Goal: Task Accomplishment & Management: Complete application form

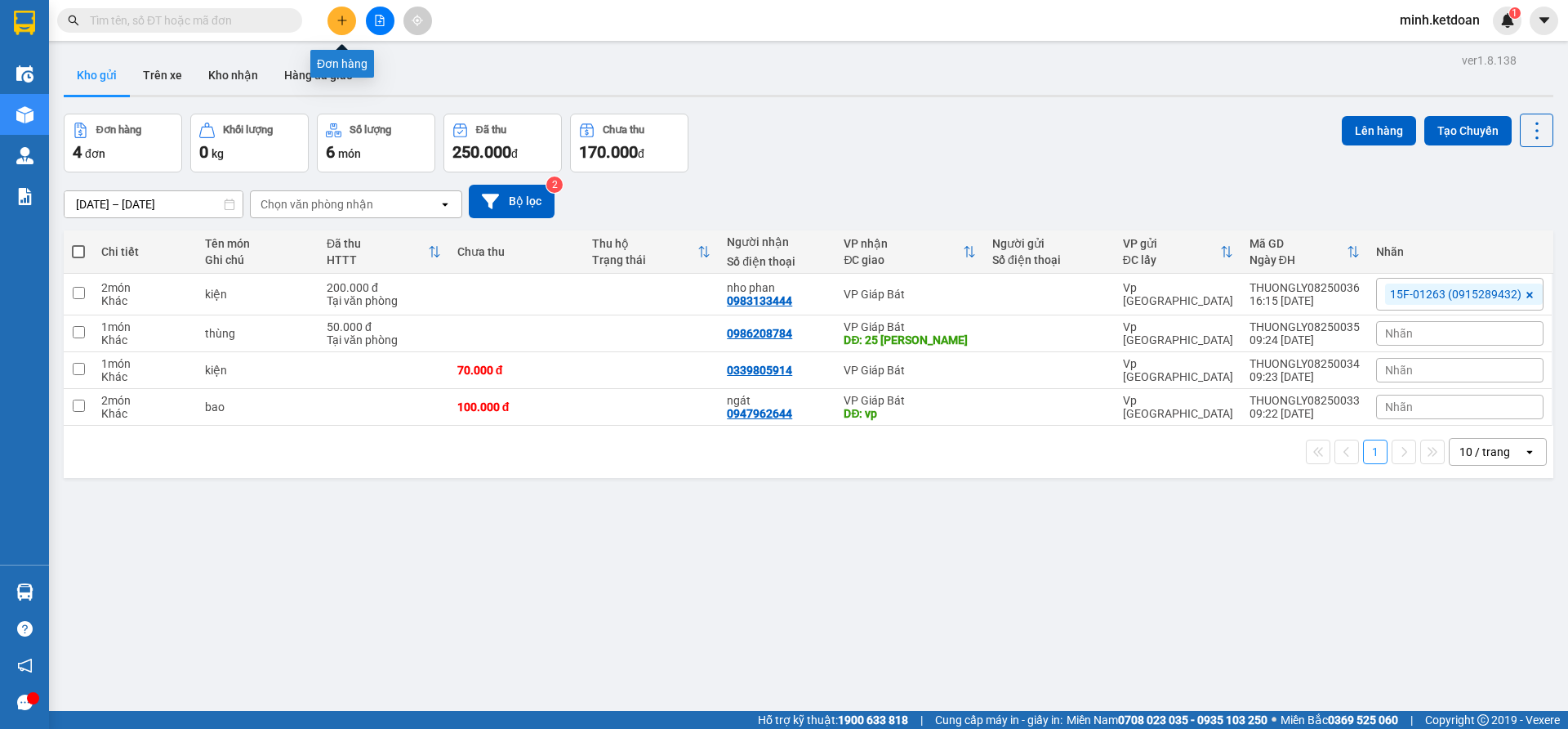
click at [347, 19] on icon "plus" at bounding box center [341, 20] width 11 height 11
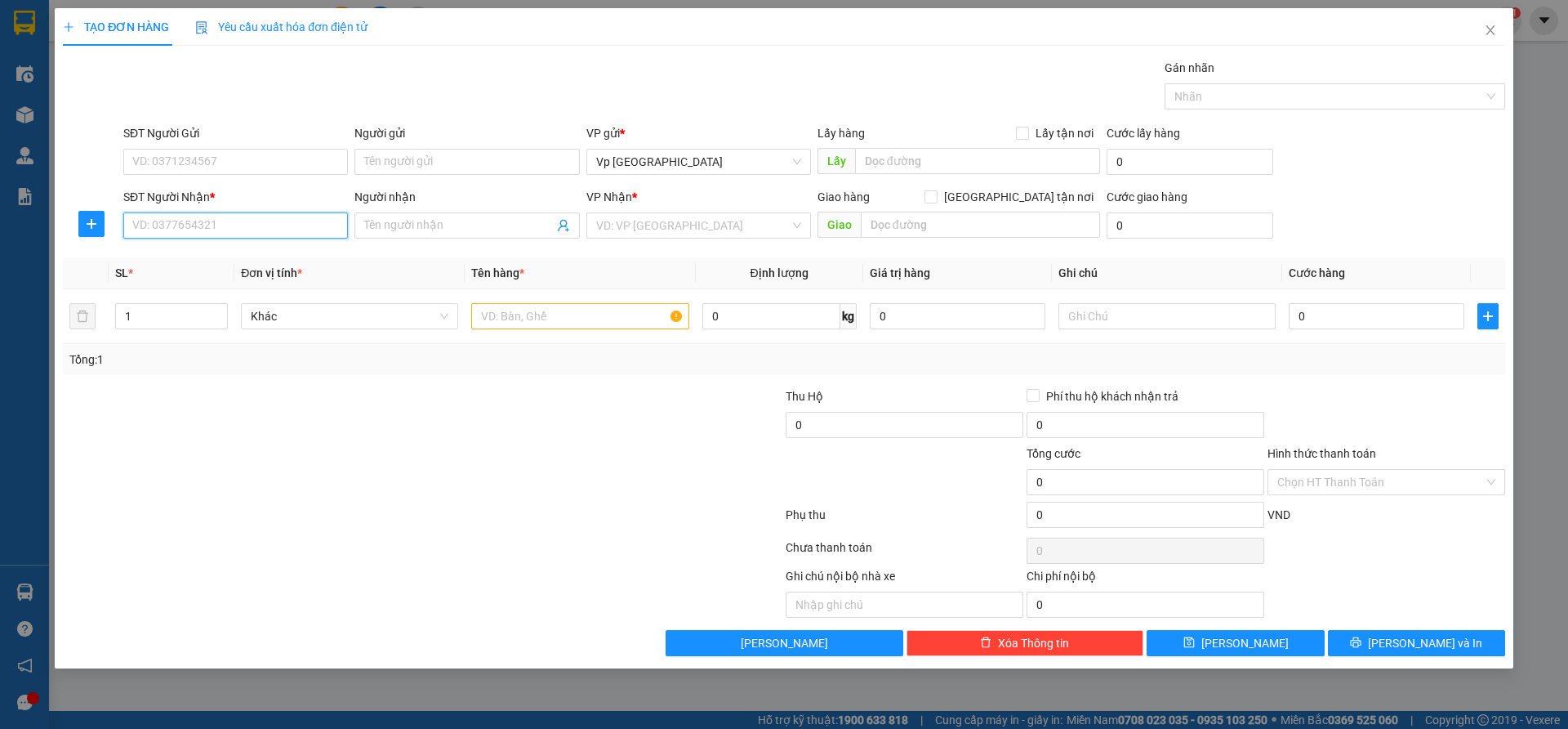
click at [282, 227] on input "SĐT Người Nhận *" at bounding box center [236, 226] width 225 height 26
click at [280, 229] on input "SĐT Người Nhận *" at bounding box center [236, 226] width 225 height 26
type input "0963603295"
click at [658, 219] on input "search" at bounding box center [693, 225] width 194 height 25
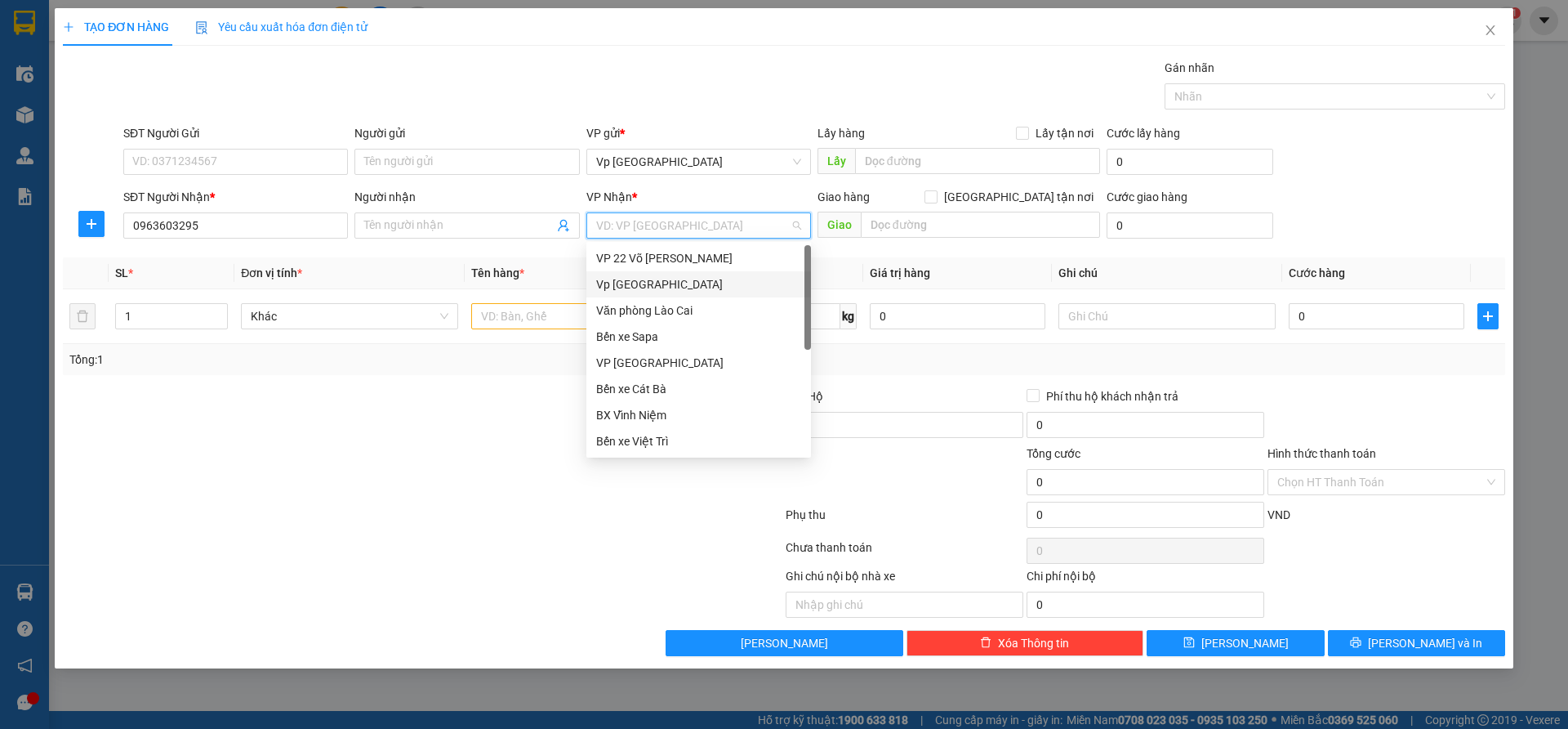
scroll to position [157, 0]
click at [647, 380] on div "VP Giáp Bát" at bounding box center [699, 389] width 205 height 18
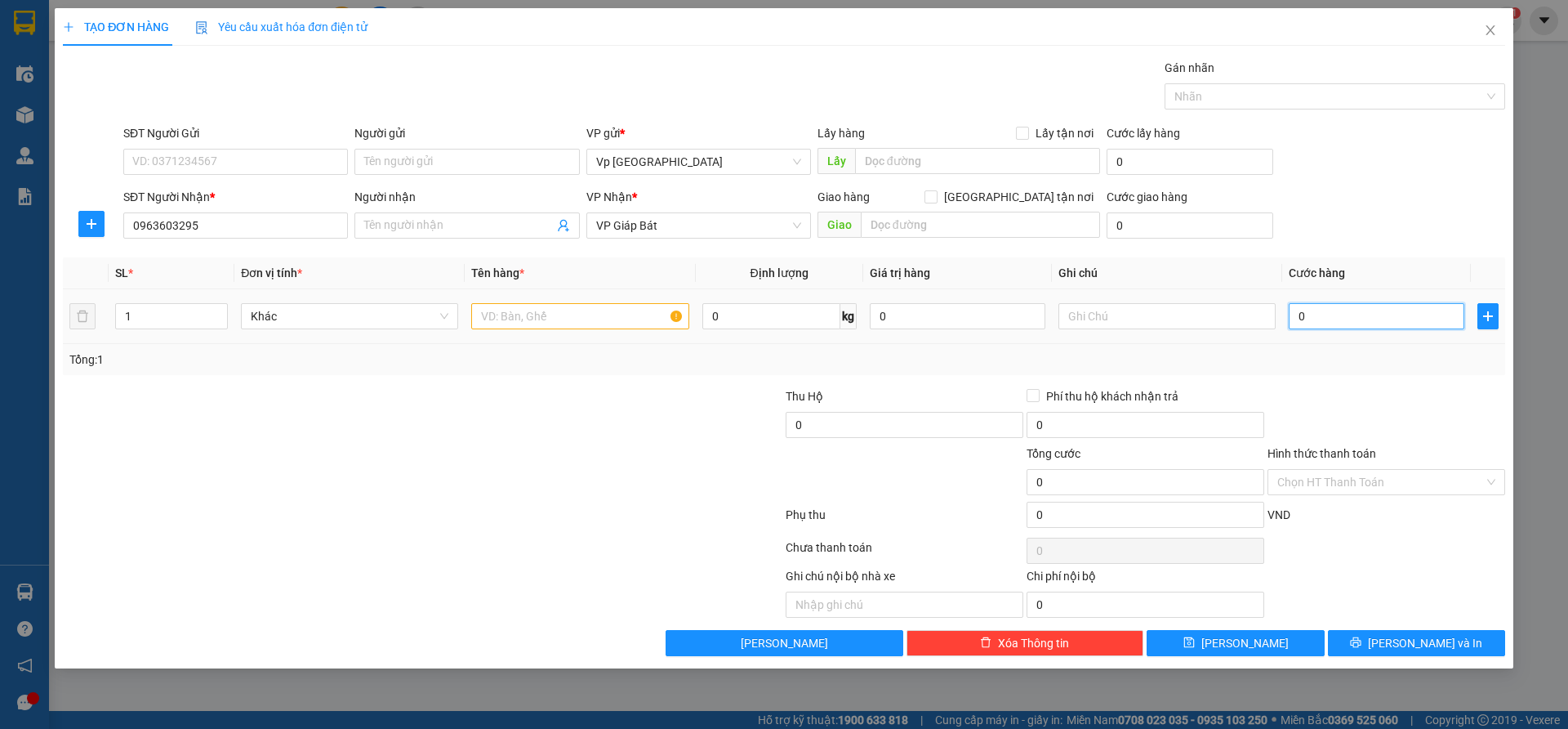
click at [1397, 313] on input "0" at bounding box center [1376, 316] width 176 height 26
type input "21"
type input "2"
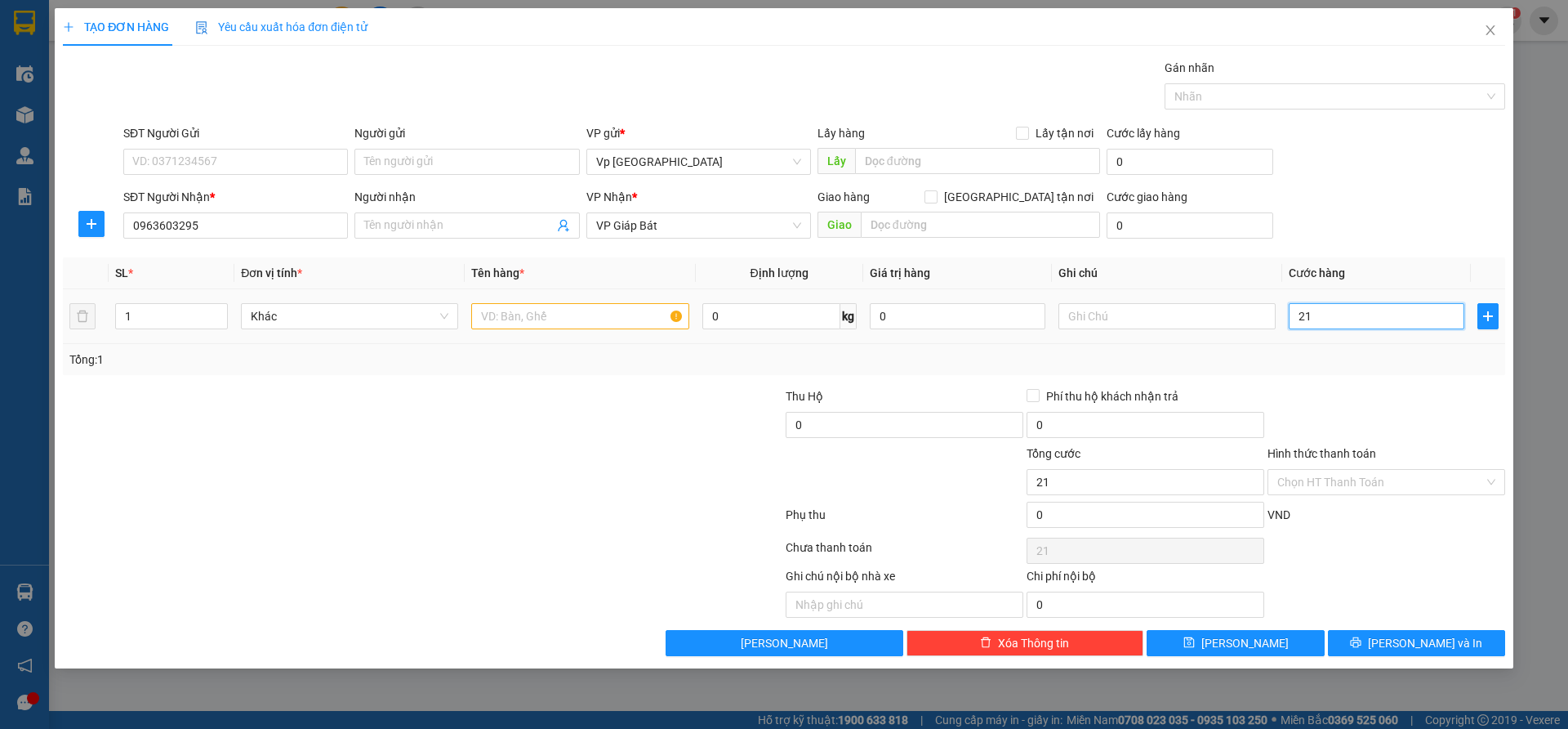
type input "2"
type input "0"
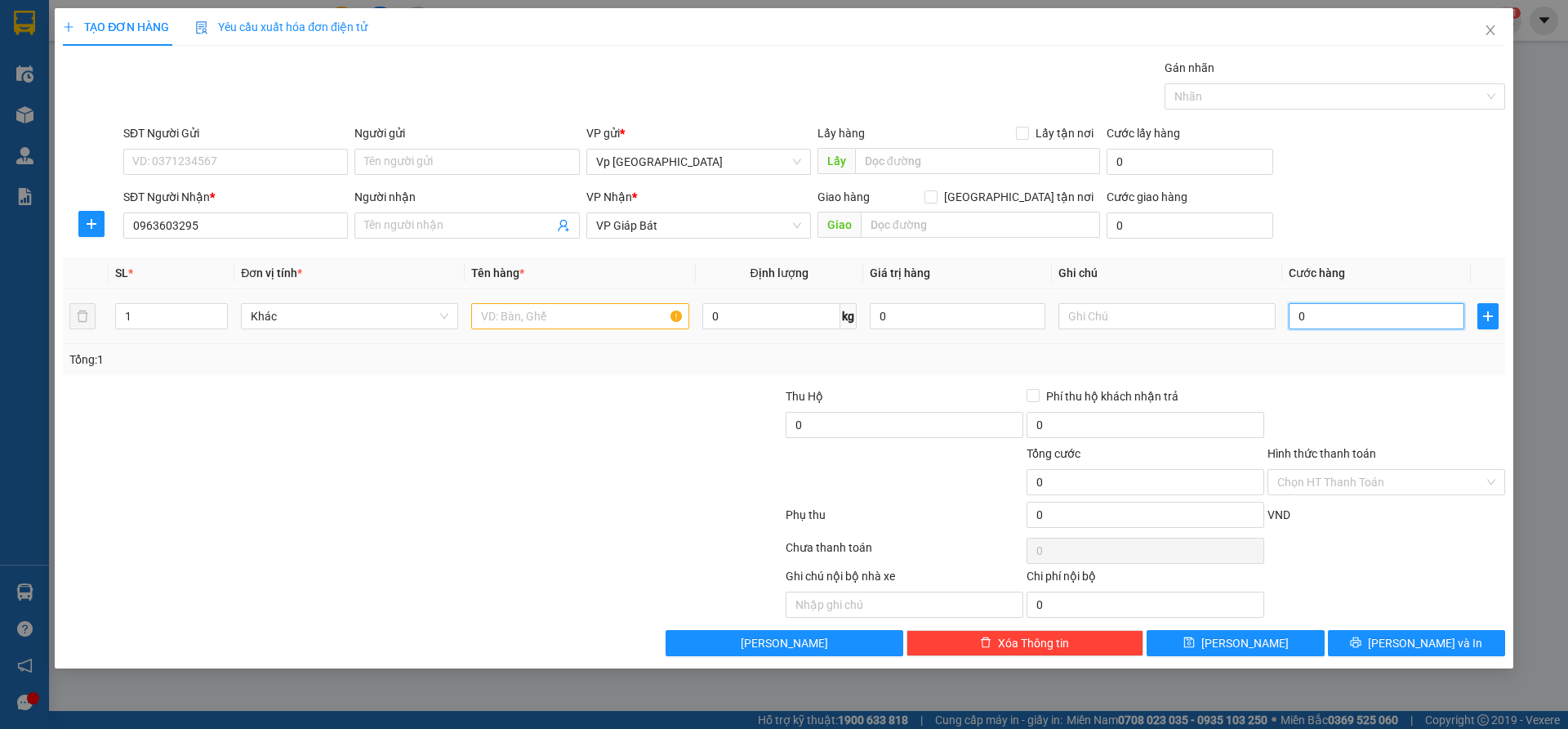
type input "01"
type input "1"
type input "010"
type input "10"
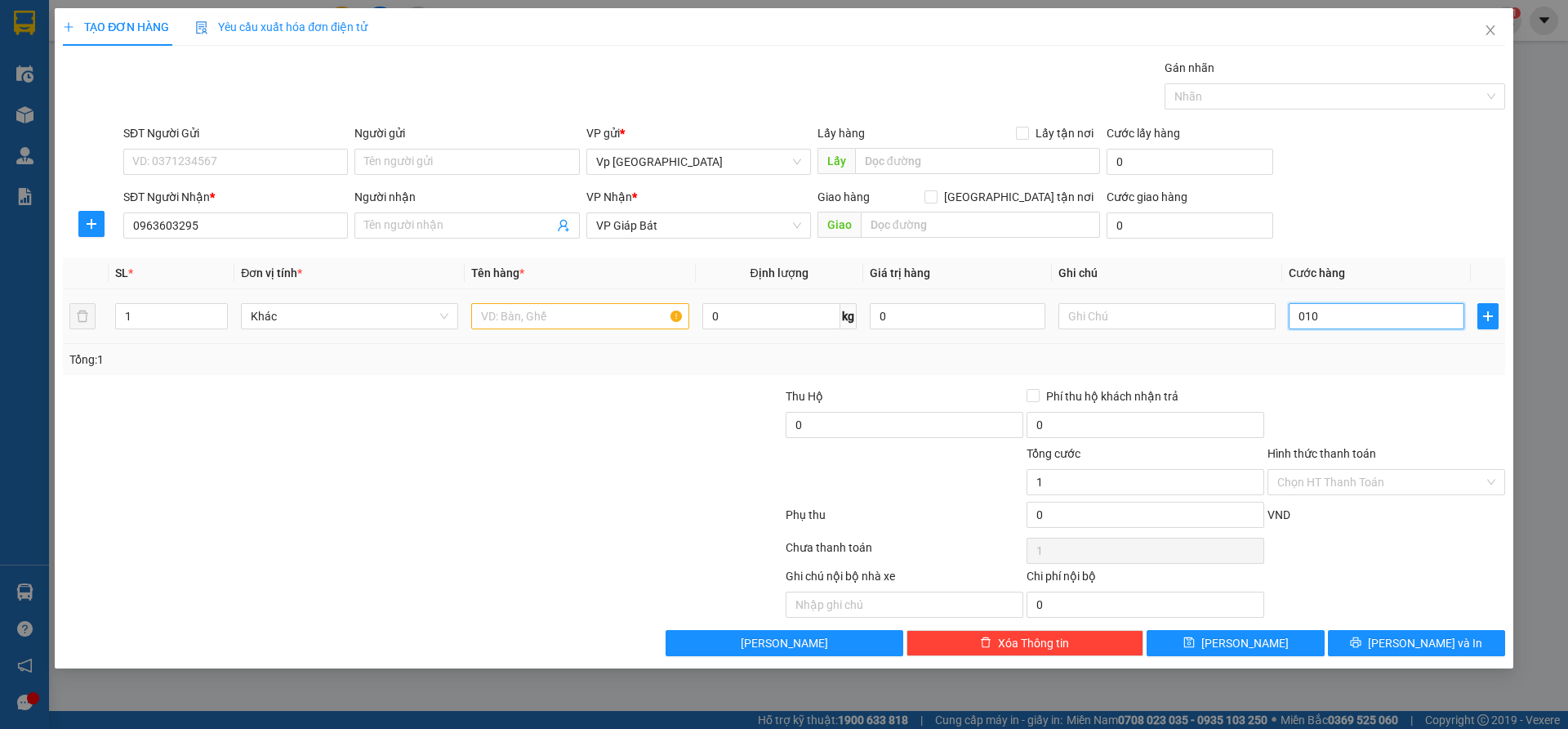
type input "10"
type input "0.100"
type input "100"
type input "01.000"
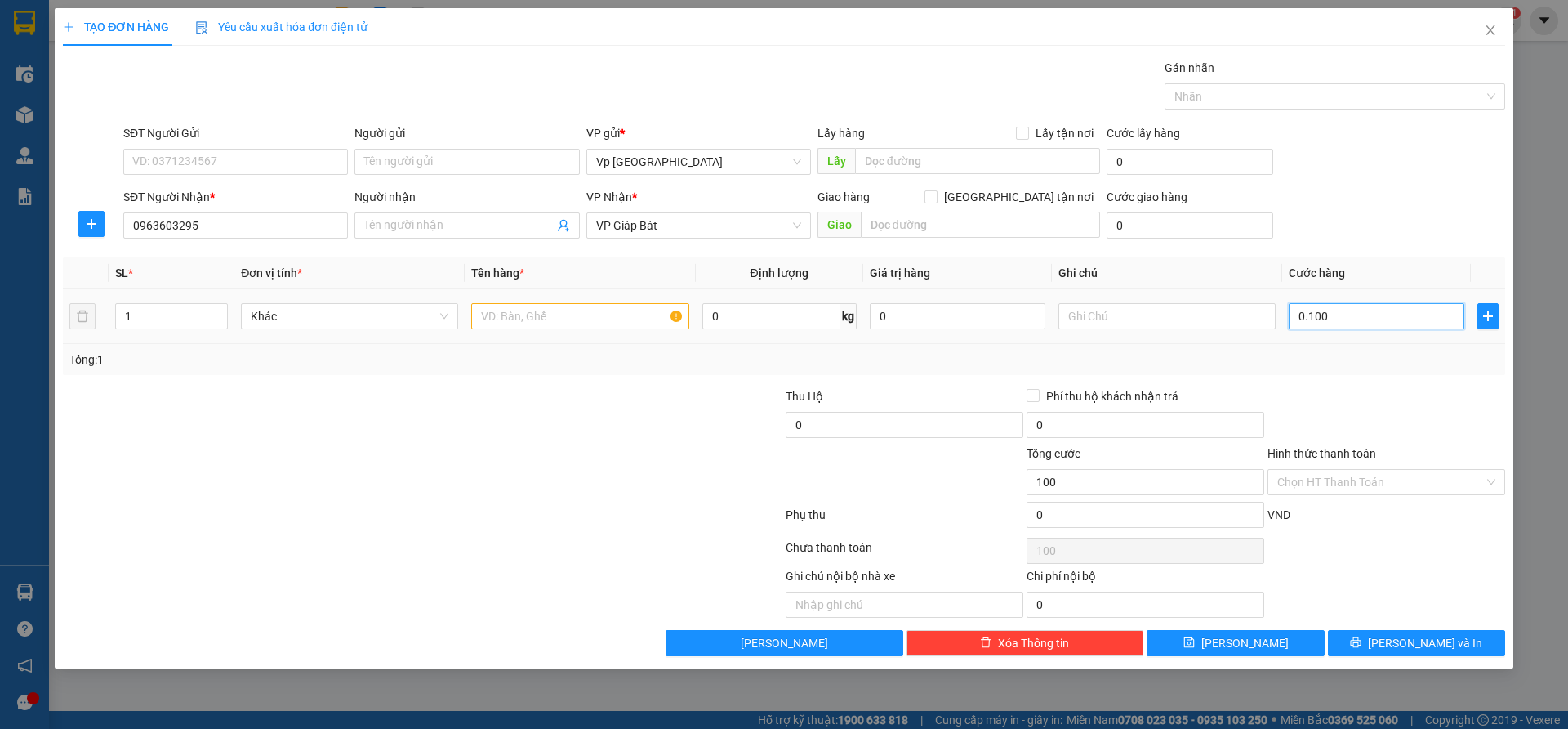
type input "1.000"
type input "010.000"
type input "10.000"
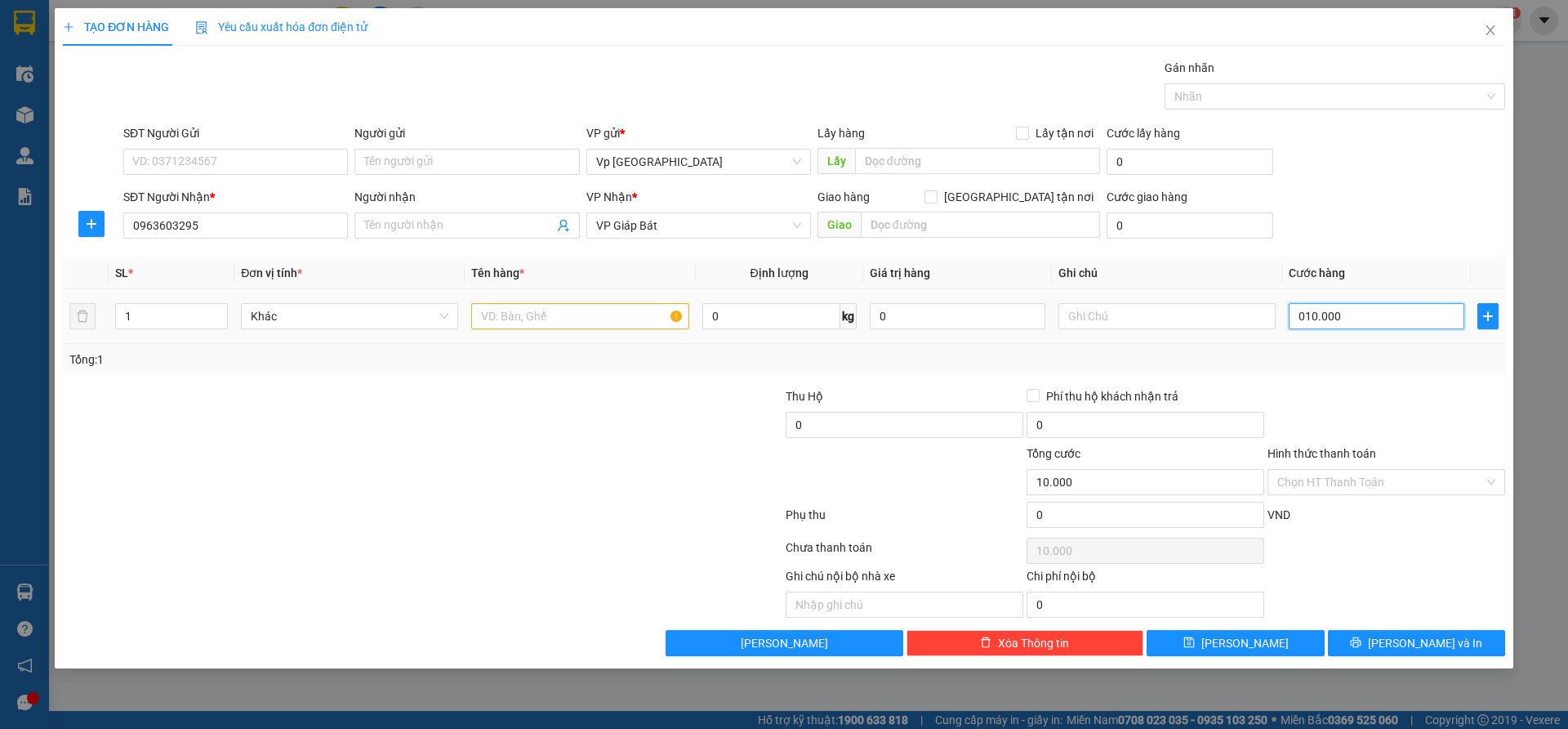
type input "0.100.000"
type input "100.000"
click at [636, 466] on div at bounding box center [663, 472] width 241 height 57
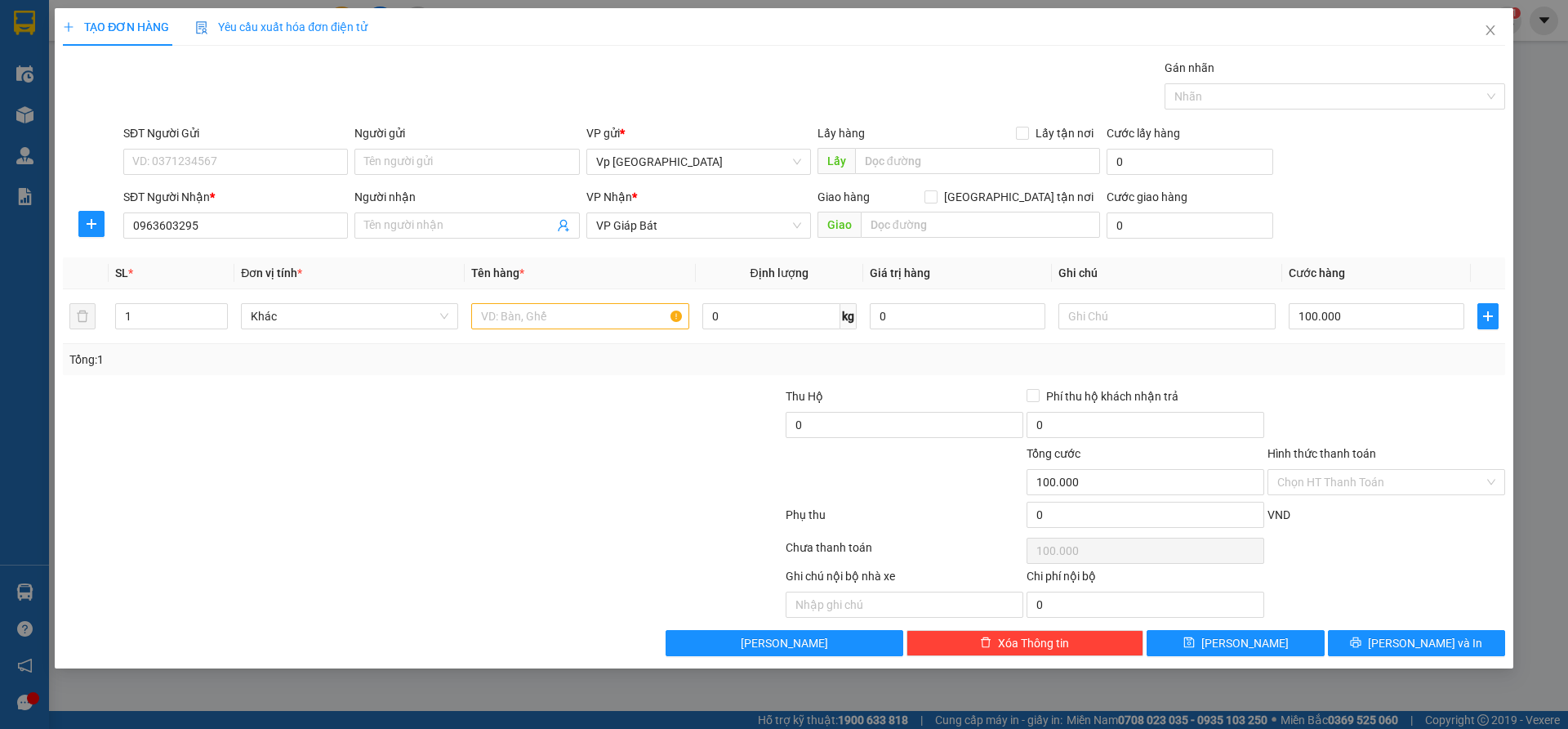
click at [636, 466] on div at bounding box center [663, 472] width 241 height 57
click at [596, 479] on div at bounding box center [663, 472] width 241 height 57
click at [566, 321] on input "text" at bounding box center [580, 316] width 217 height 26
type input "thùng"
type input "2"
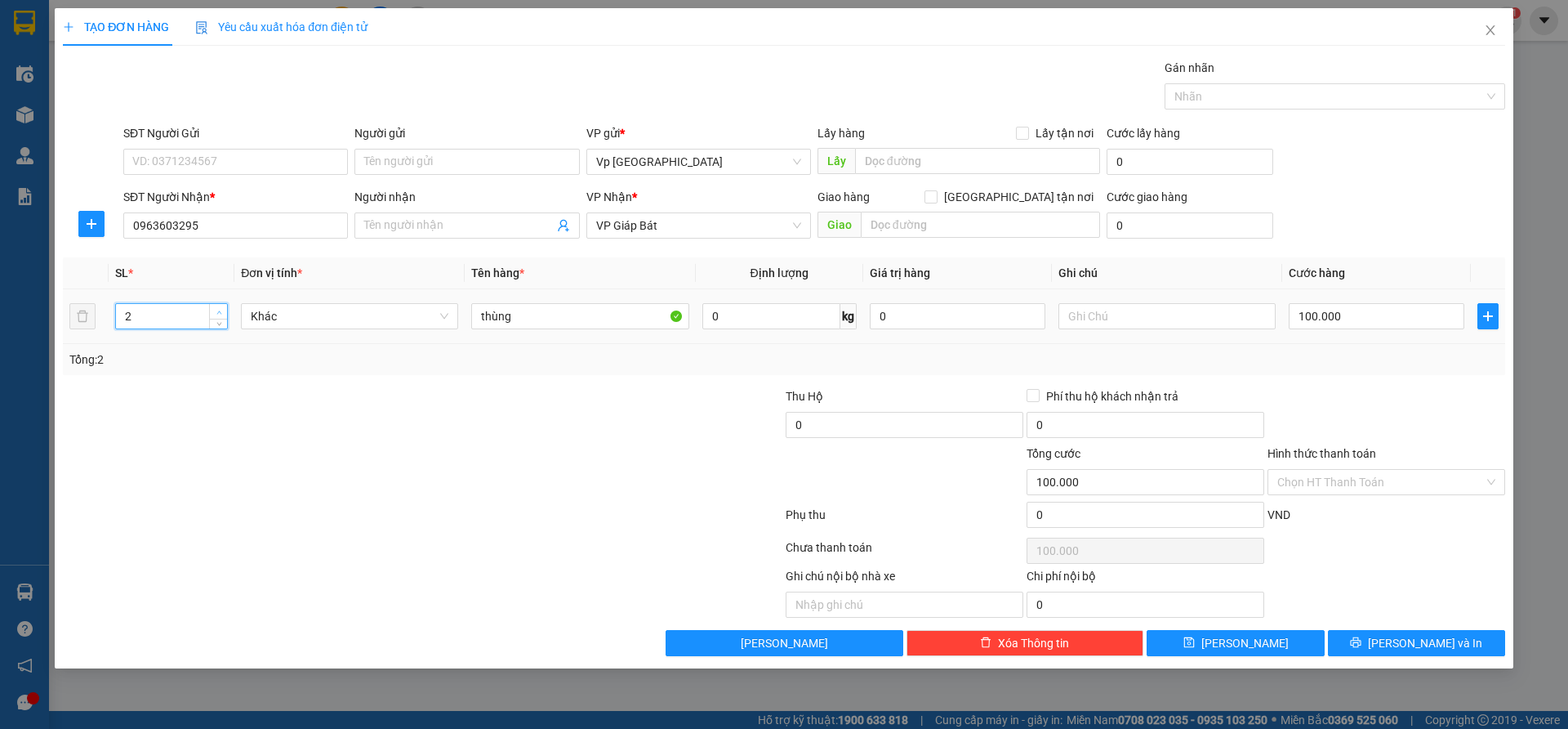
click at [217, 311] on icon "up" at bounding box center [220, 312] width 6 height 6
click at [360, 536] on div at bounding box center [423, 550] width 723 height 33
click at [1369, 639] on button "[PERSON_NAME] và In" at bounding box center [1417, 642] width 177 height 26
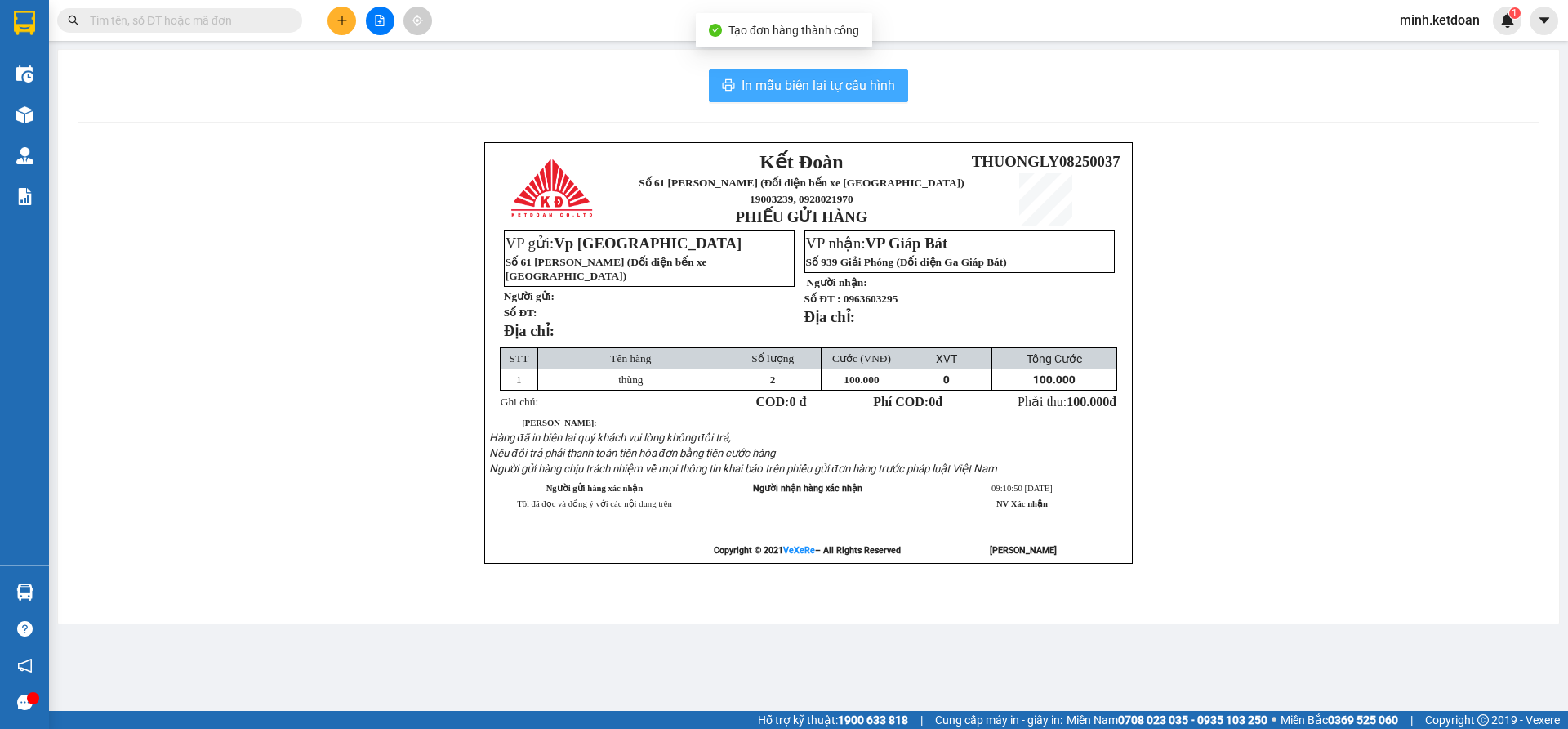
click at [831, 85] on span "In mẫu biên lai tự cấu hình" at bounding box center [818, 86] width 153 height 21
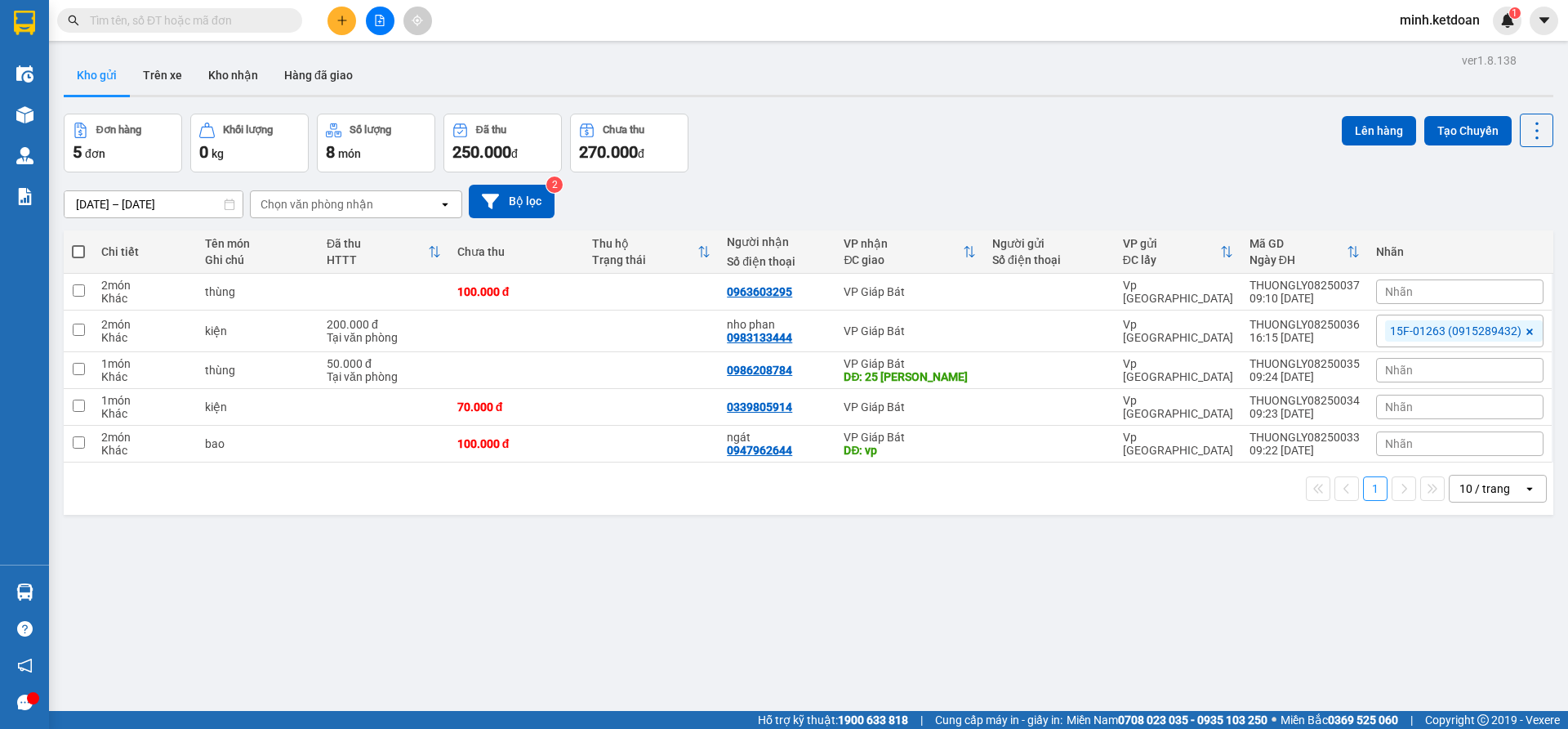
click at [971, 170] on div "Đơn hàng 5 đơn Khối lượng 0 kg Số lượng 8 món Đã thu 250.000 đ Chưa thu 270.000…" at bounding box center [808, 142] width 1489 height 59
click at [341, 8] on button at bounding box center [341, 21] width 29 height 29
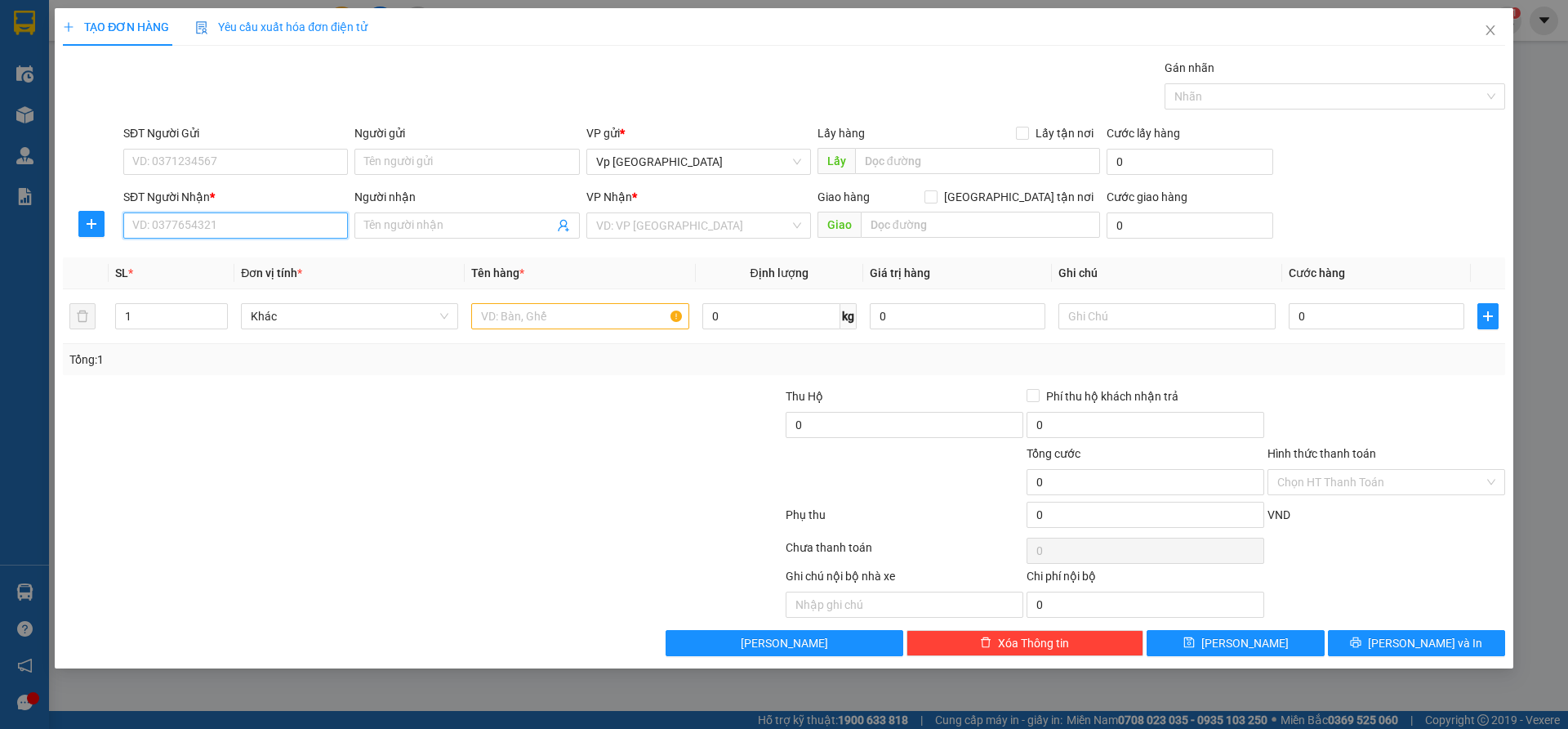
click at [278, 227] on input "SĐT Người Nhận *" at bounding box center [236, 226] width 225 height 26
type input "0966220990"
click at [629, 227] on input "search" at bounding box center [693, 225] width 194 height 25
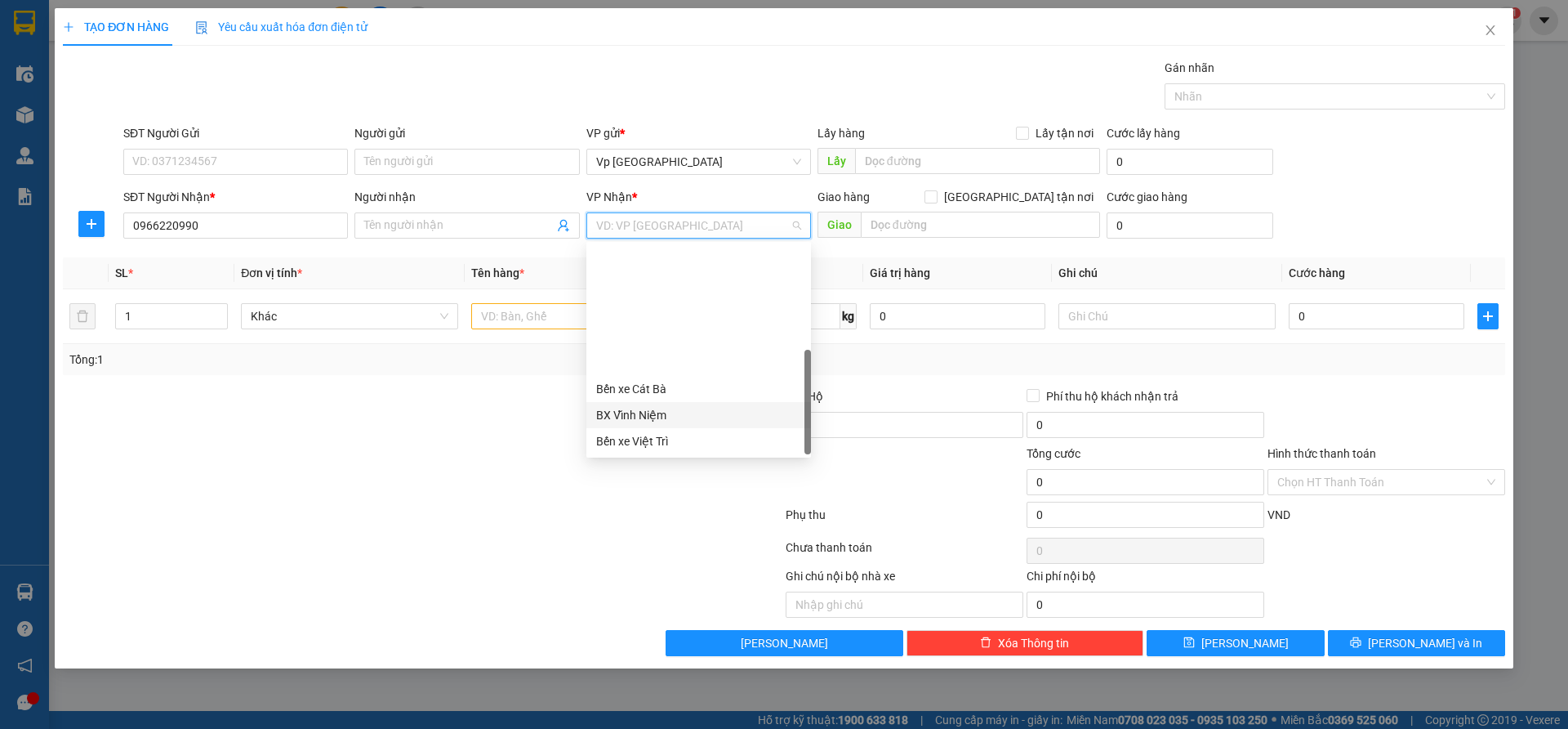
scroll to position [157, 0]
click at [647, 387] on div "VP Giáp Bát" at bounding box center [699, 389] width 205 height 18
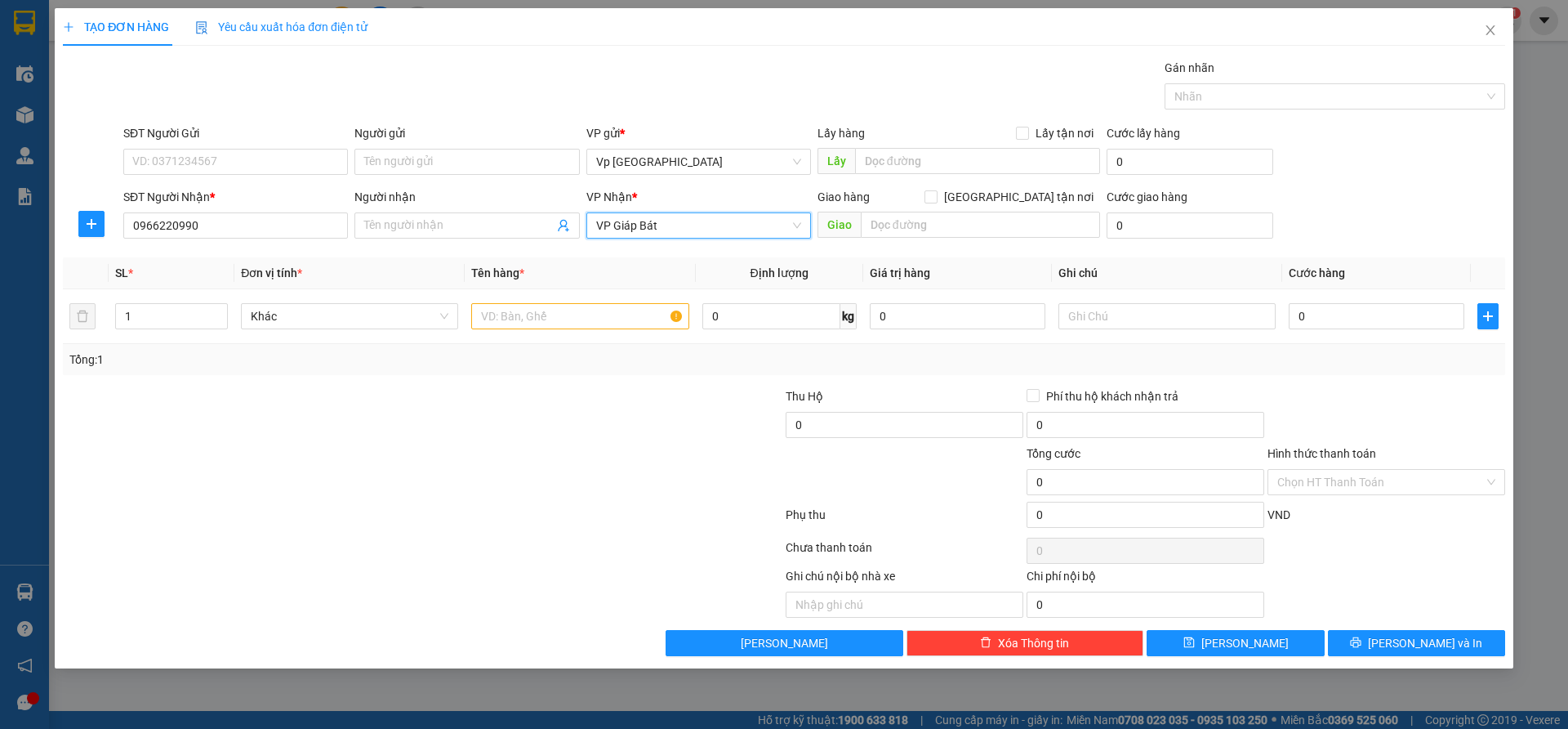
click at [497, 406] on div at bounding box center [302, 415] width 482 height 57
click at [1323, 314] on input "0" at bounding box center [1376, 316] width 176 height 26
type input "5"
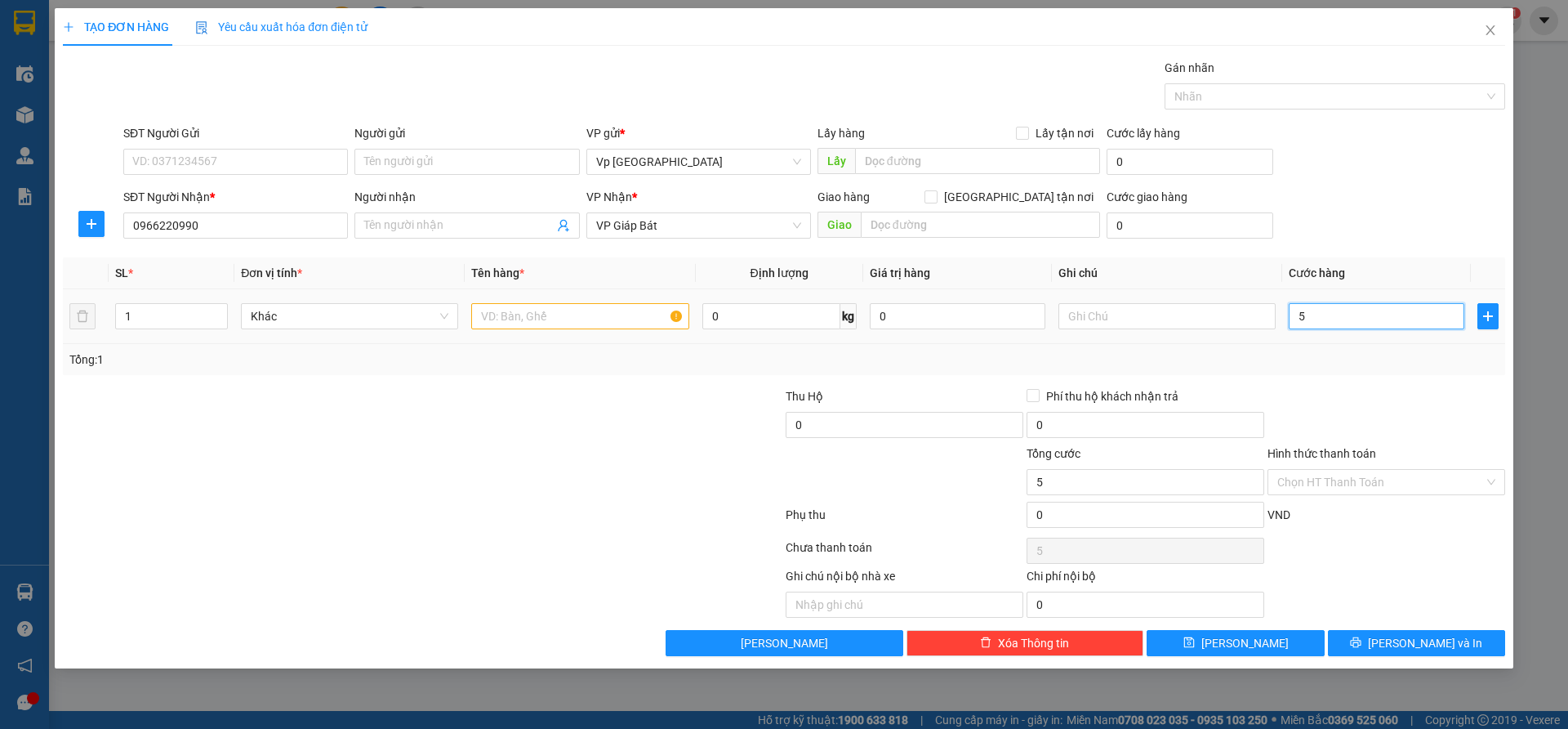
type input "50"
type input "500"
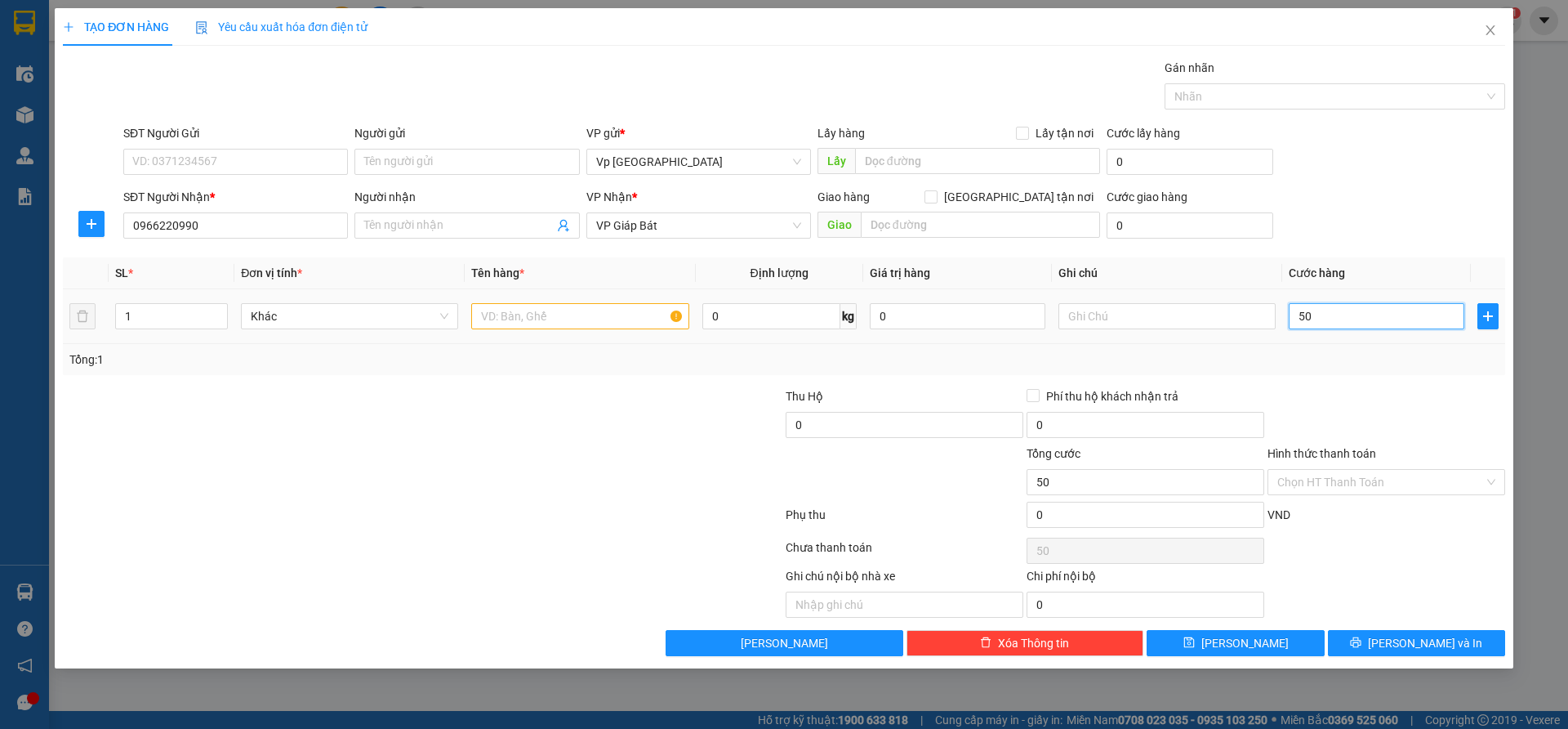
type input "500"
type input "5.000"
type input "50.000"
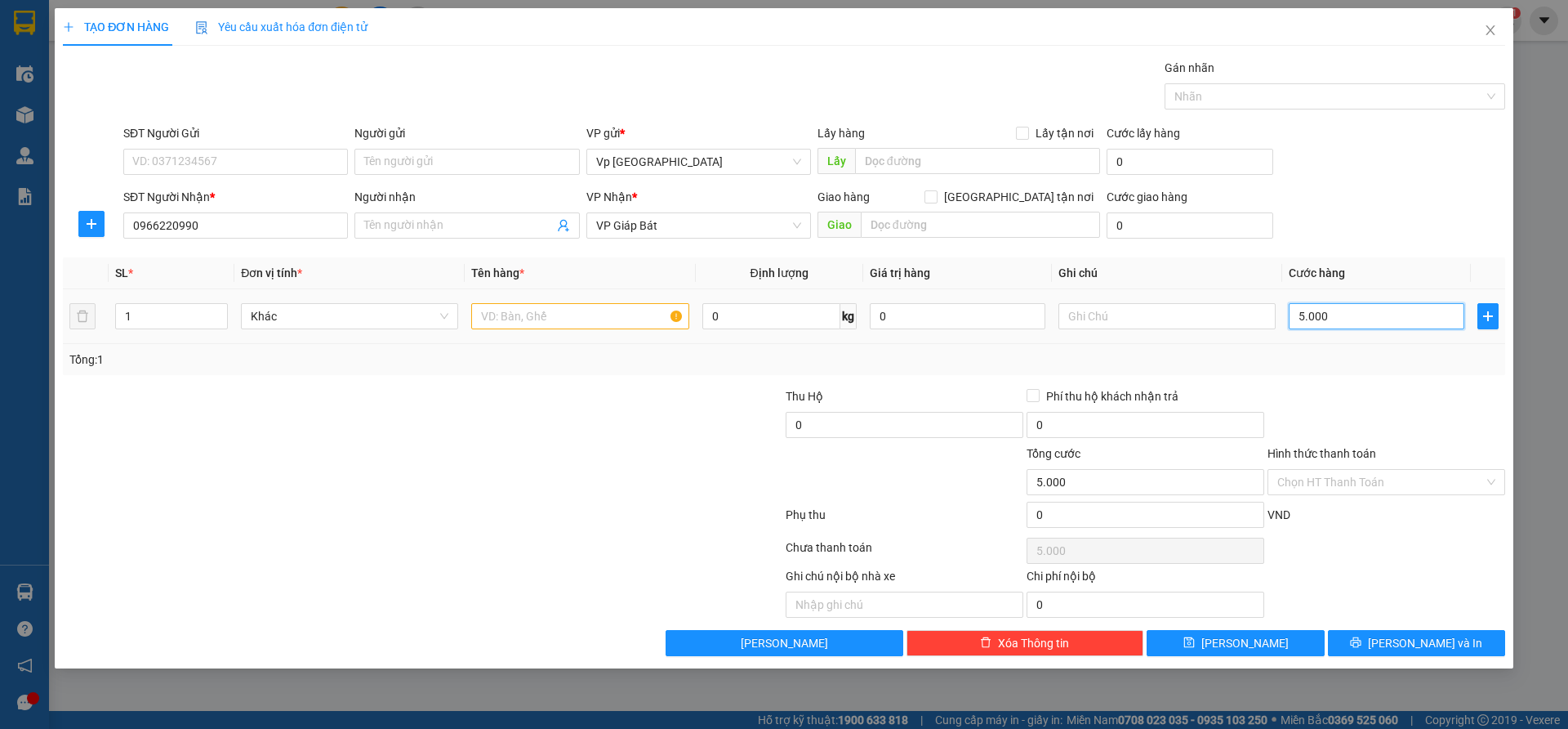
type input "50.000"
click at [1337, 489] on input "Hình thức thanh toán" at bounding box center [1381, 481] width 207 height 25
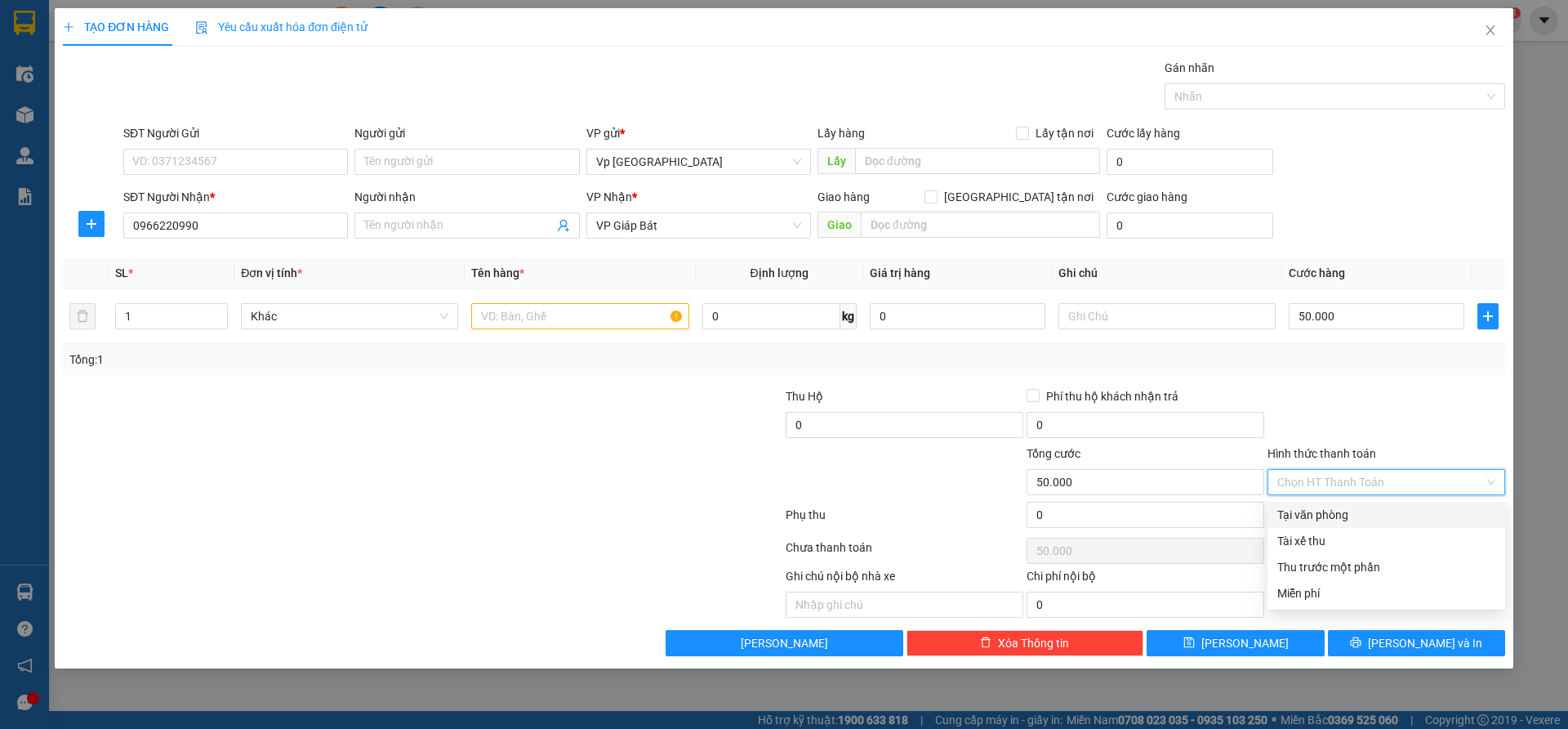
click at [1333, 515] on div "Tại văn phòng" at bounding box center [1386, 514] width 218 height 18
type input "0"
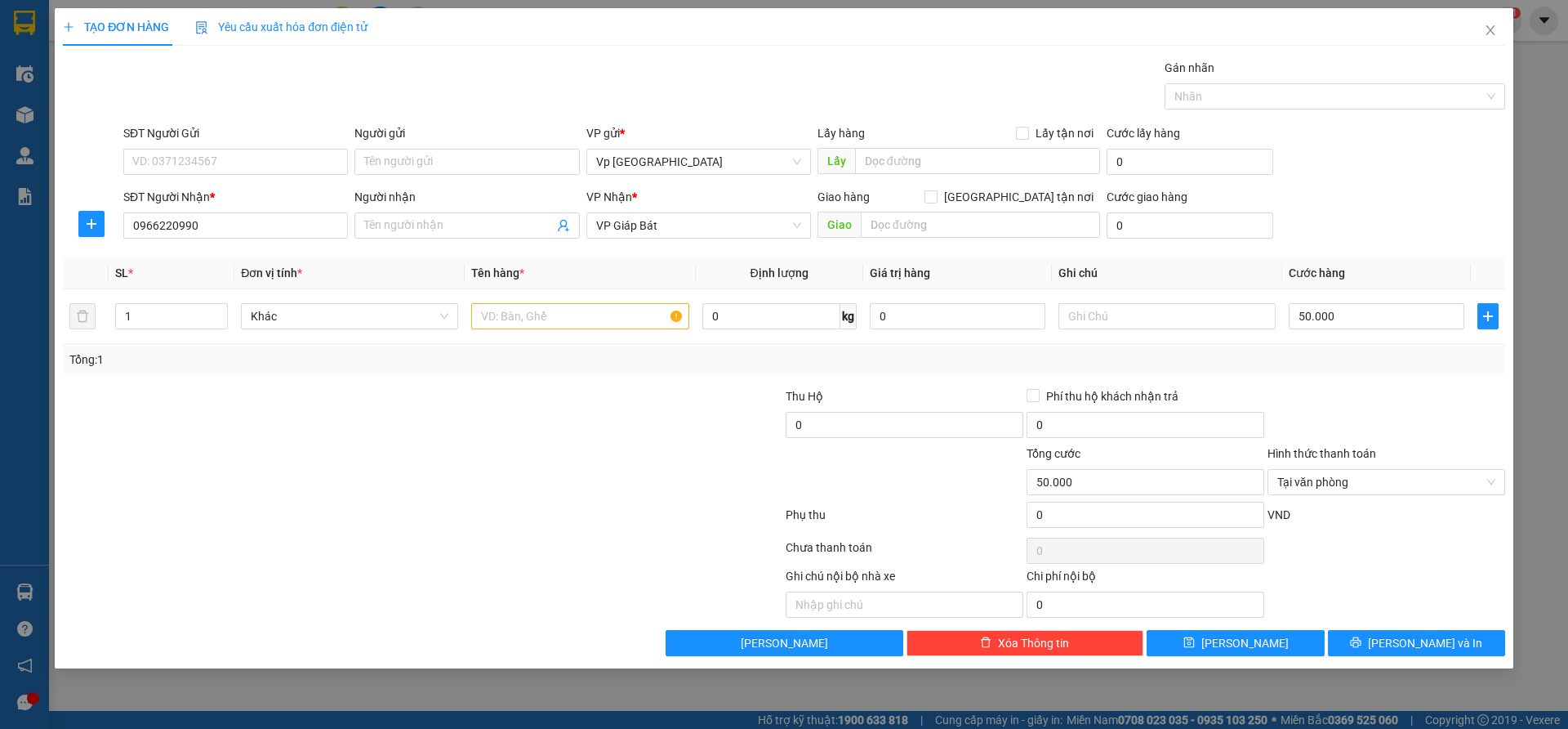
click at [1312, 418] on div at bounding box center [1386, 415] width 241 height 57
click at [584, 318] on input "text" at bounding box center [580, 316] width 217 height 26
type input "thùng"
click at [1361, 638] on icon "printer" at bounding box center [1356, 642] width 11 height 11
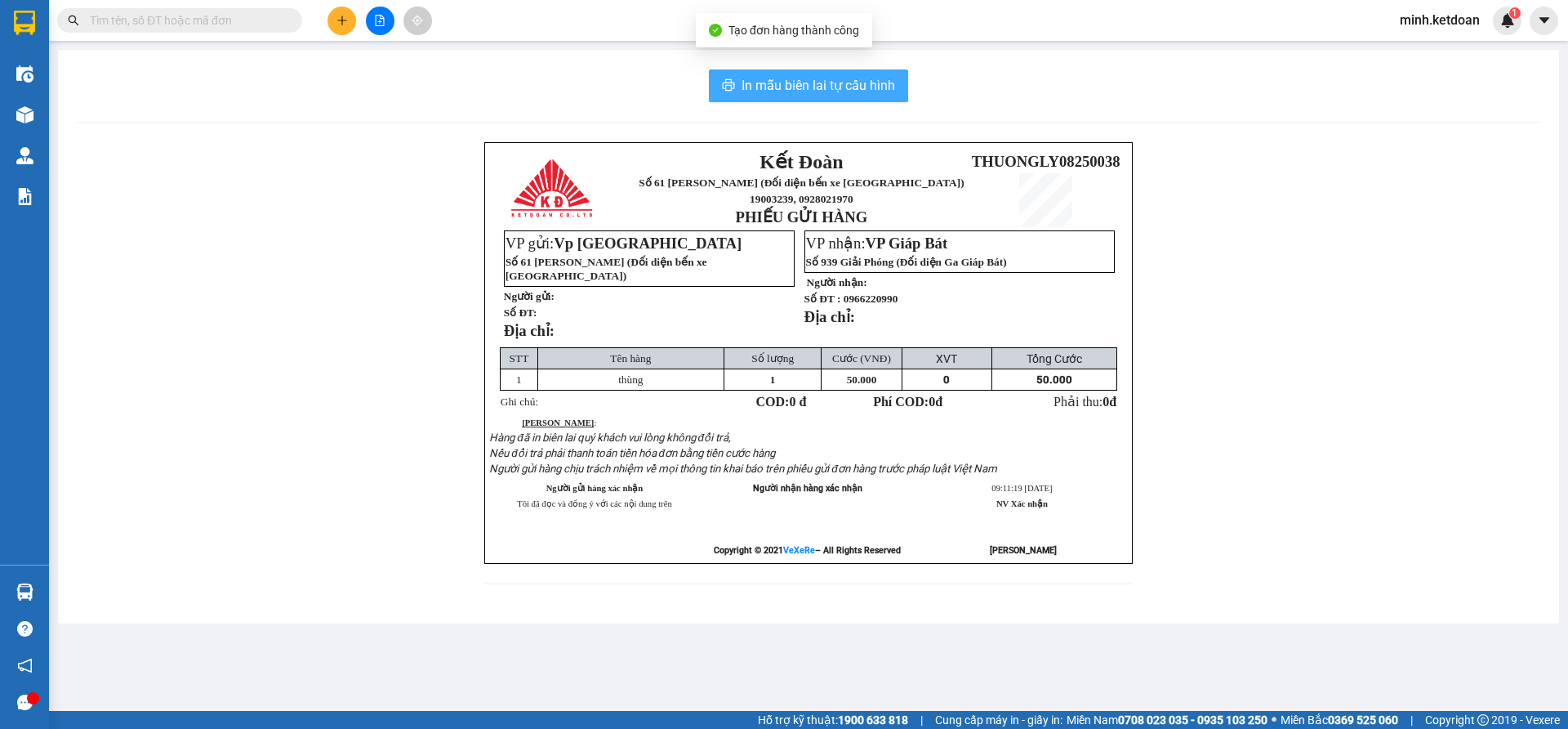
click at [827, 79] on span "In mẫu biên lai tự cấu hình" at bounding box center [818, 86] width 153 height 21
